Goal: Task Accomplishment & Management: Use online tool/utility

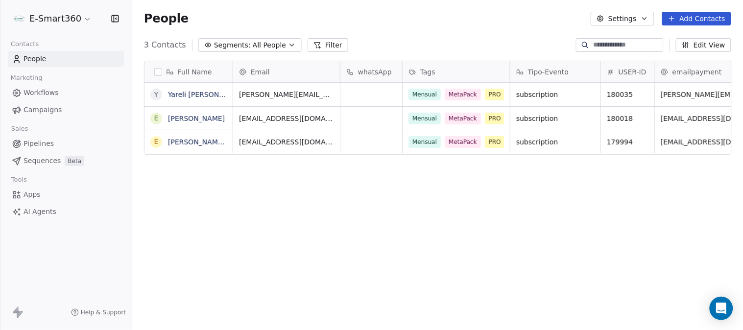
scroll to position [282, 603]
click at [41, 151] on link "Pipelines" at bounding box center [66, 144] width 116 height 16
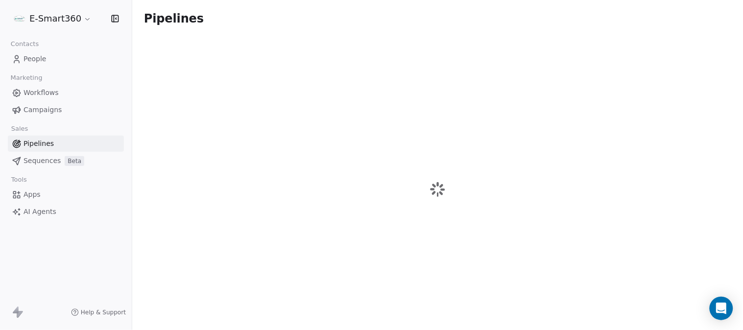
click at [43, 158] on span "Sequences" at bounding box center [42, 161] width 37 height 10
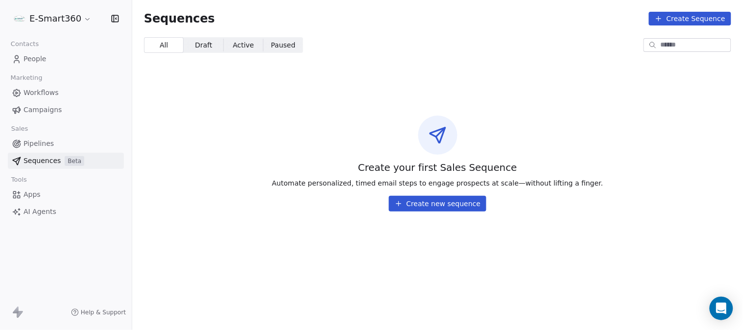
click at [40, 61] on span "People" at bounding box center [35, 59] width 23 height 10
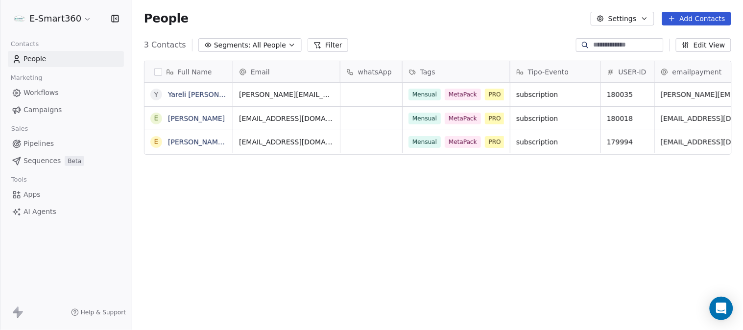
scroll to position [282, 603]
click at [119, 19] on icon "button" at bounding box center [115, 19] width 10 height 10
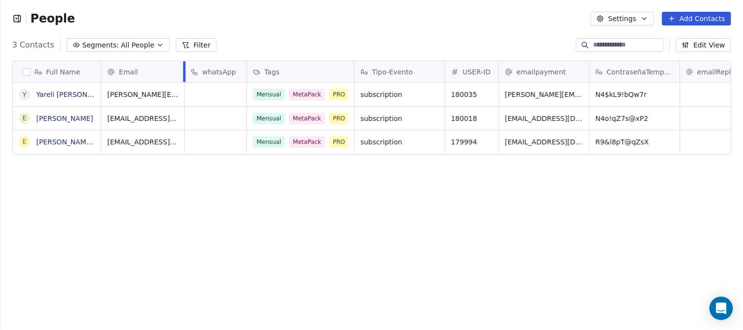
drag, startPoint x: 207, startPoint y: 67, endPoint x: 183, endPoint y: 66, distance: 24.0
click at [183, 66] on div at bounding box center [184, 71] width 2 height 21
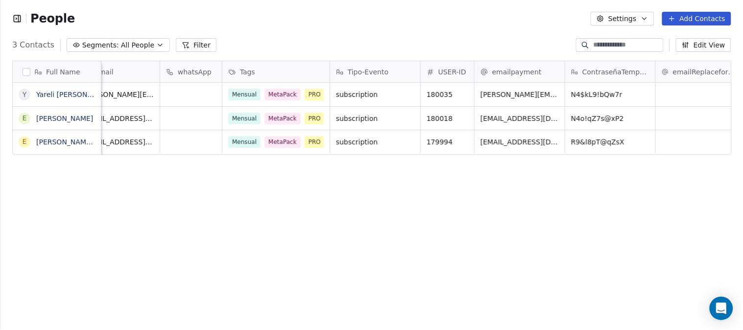
scroll to position [0, 0]
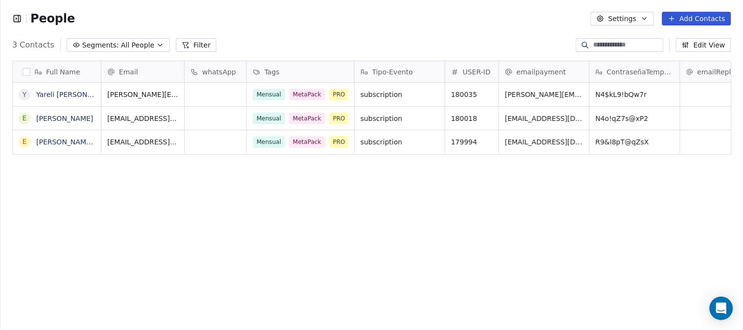
click at [29, 73] on button "button" at bounding box center [27, 72] width 8 height 8
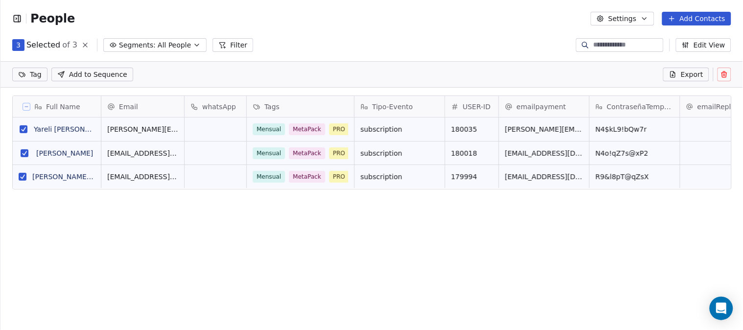
scroll to position [248, 735]
click at [725, 76] on icon at bounding box center [725, 75] width 8 height 8
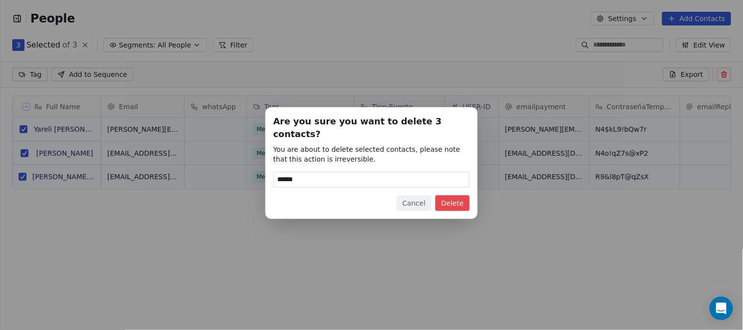
type input "******"
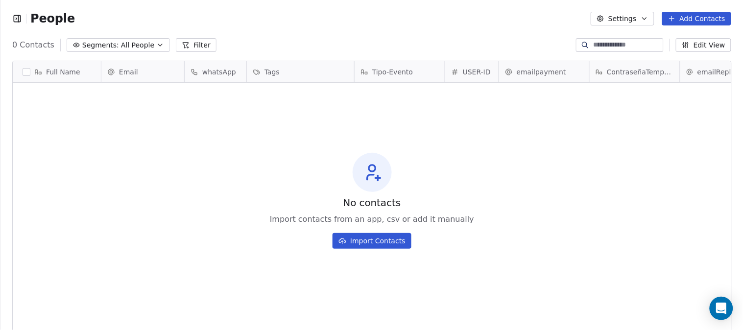
click at [15, 17] on icon "button" at bounding box center [17, 19] width 10 height 10
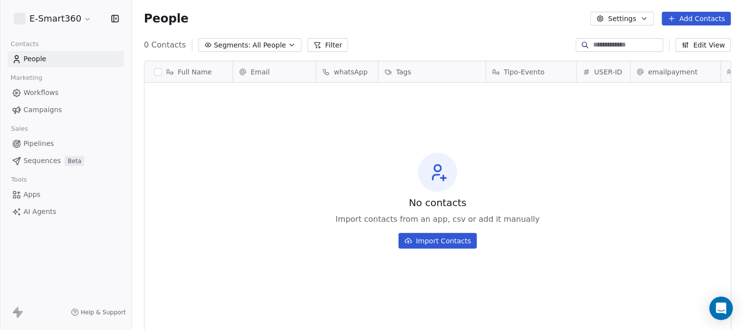
scroll to position [282, 603]
click at [36, 94] on span "Workflows" at bounding box center [41, 93] width 35 height 10
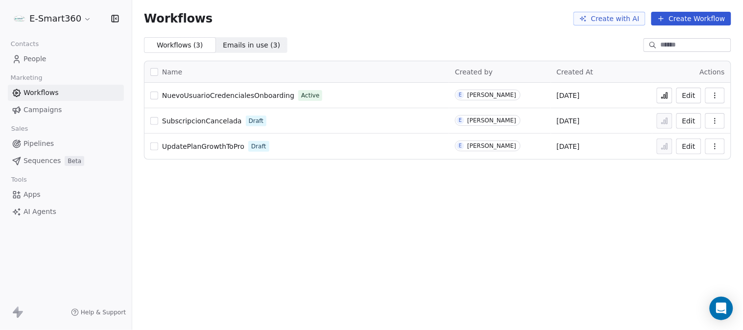
click at [686, 92] on button "Edit" at bounding box center [689, 96] width 25 height 16
click at [216, 46] on span "Emails in use ( 3 ) Emails in use ( 3 )" at bounding box center [252, 45] width 72 height 16
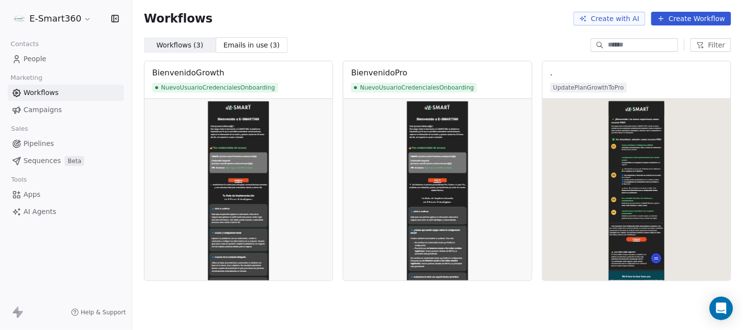
click at [164, 46] on span "Workflows ( 3 )" at bounding box center [179, 45] width 47 height 10
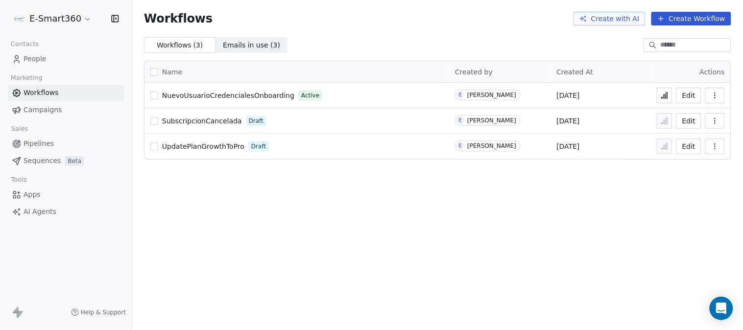
click at [687, 96] on button "Edit" at bounding box center [689, 96] width 25 height 16
